Goal: Navigation & Orientation: Find specific page/section

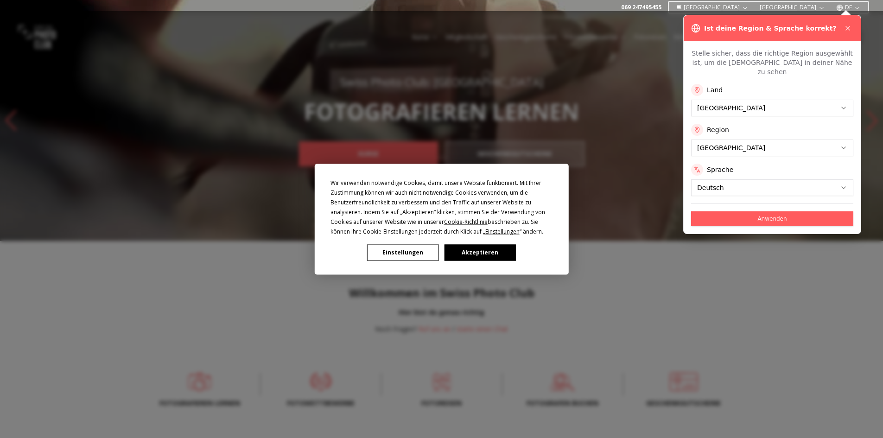
click at [845, 29] on div "Wir verwenden notwendige Cookies, damit unsere Website funktioniert. Mit Ihrer …" at bounding box center [441, 219] width 883 height 438
click at [491, 256] on button "Akzeptieren" at bounding box center [479, 252] width 71 height 16
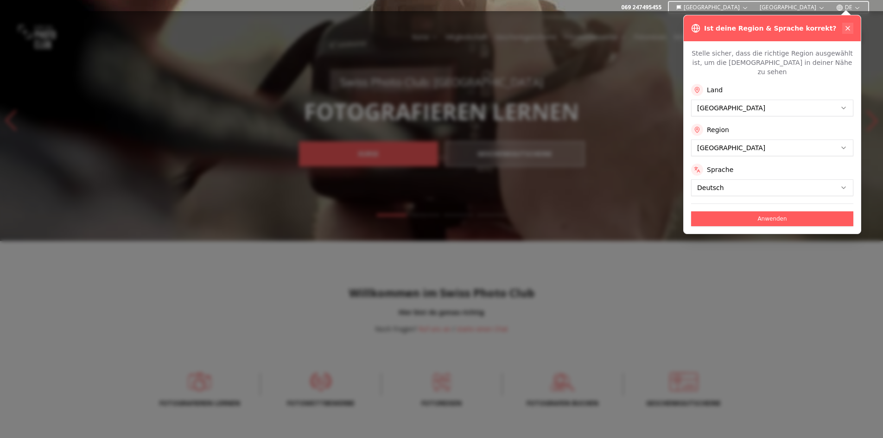
click at [846, 27] on icon at bounding box center [847, 28] width 4 height 4
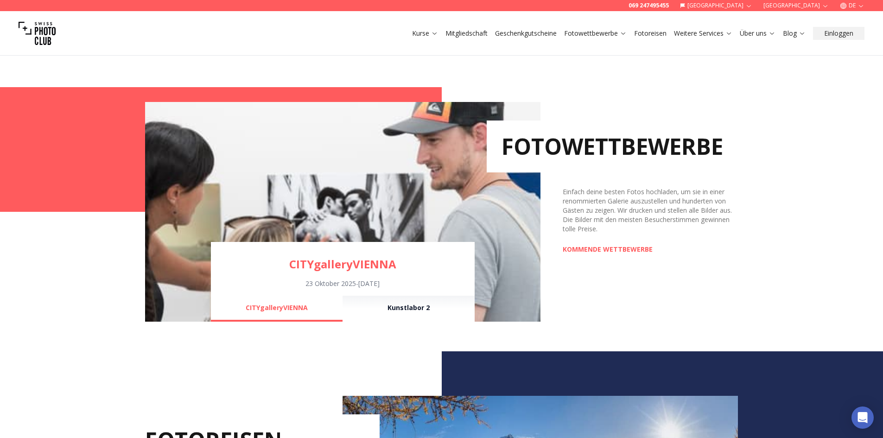
scroll to position [556, 0]
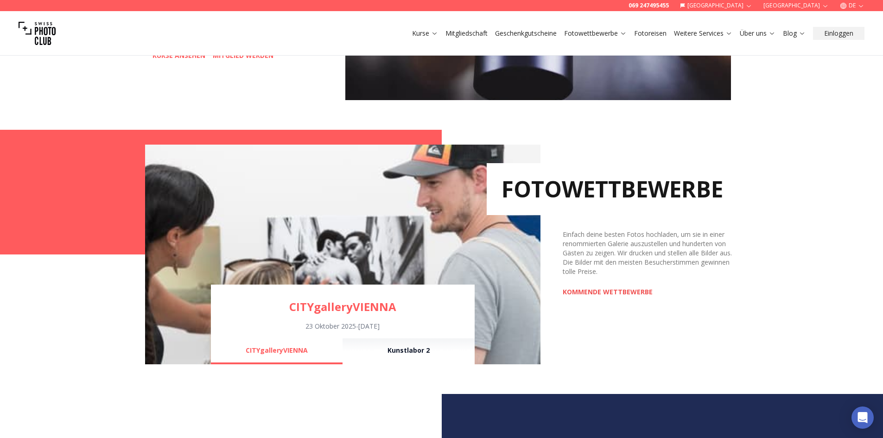
click at [612, 292] on link "KOMMENDE WETTBEWERBE" at bounding box center [607, 291] width 90 height 9
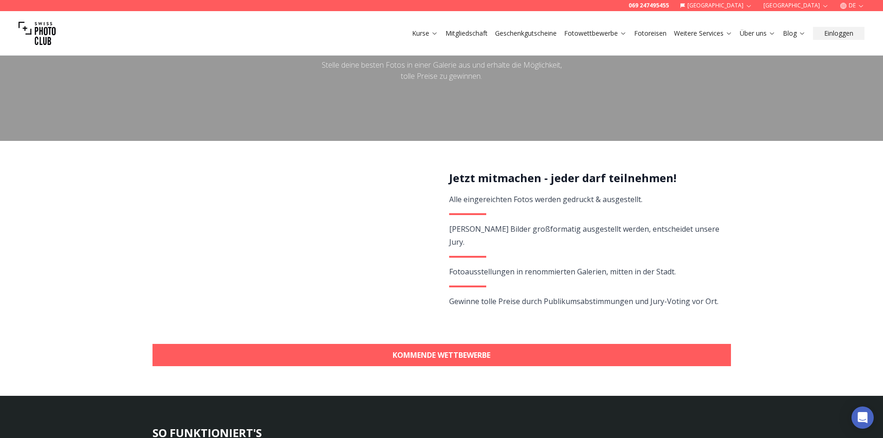
scroll to position [93, 0]
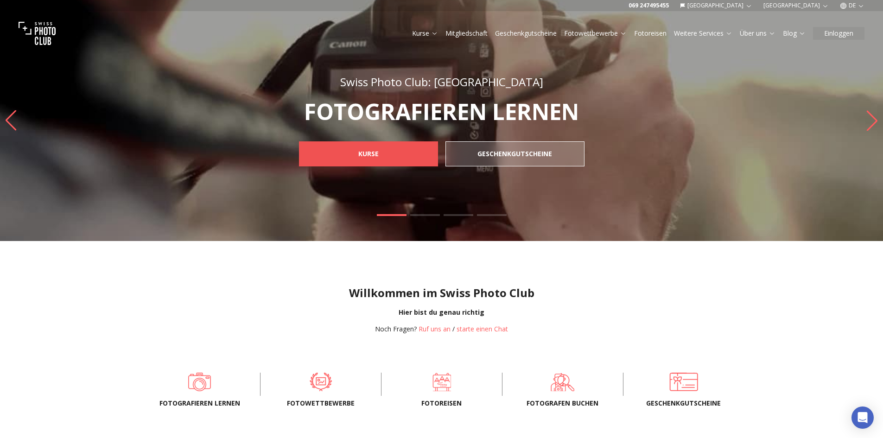
click at [374, 149] on b "KURSE" at bounding box center [368, 153] width 20 height 9
